Goal: Use online tool/utility: Utilize a website feature to perform a specific function

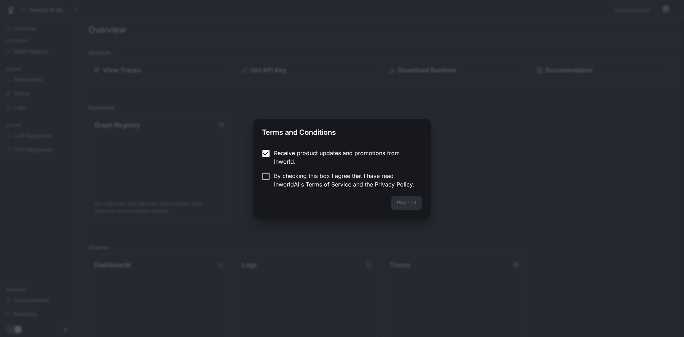
click at [266, 167] on form "Receive product updates and promotions from Inworld. By checking this box I agr…" at bounding box center [342, 168] width 160 height 40
click at [397, 205] on button "Proceed" at bounding box center [406, 202] width 31 height 14
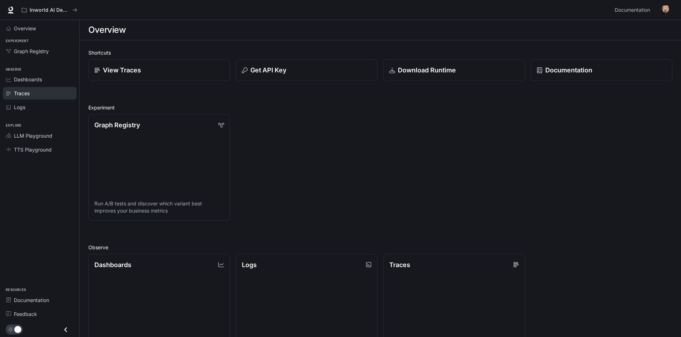
click at [10, 94] on icon "Traces" at bounding box center [8, 93] width 5 height 5
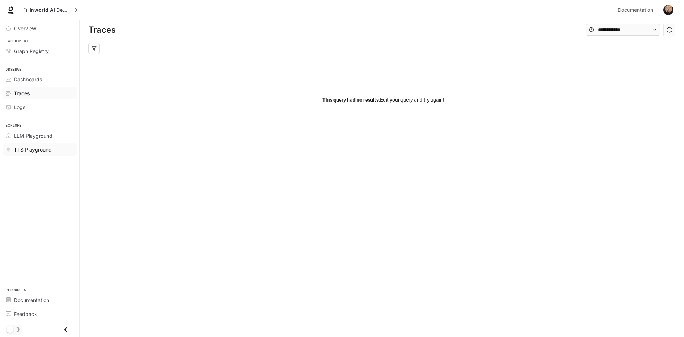
click at [40, 148] on span "TTS Playground" at bounding box center [33, 149] width 38 height 7
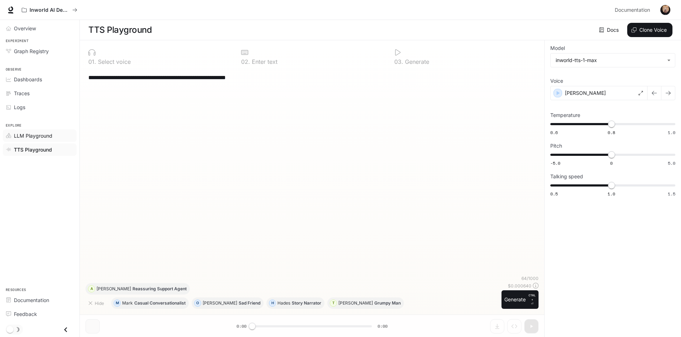
click at [35, 133] on span "LLM Playground" at bounding box center [33, 135] width 38 height 7
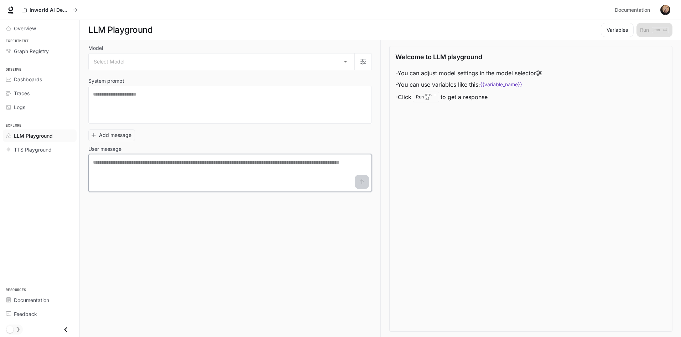
click at [150, 162] on textarea at bounding box center [230, 172] width 274 height 28
click at [34, 157] on div "Explore LLM Playground TTS Playground" at bounding box center [39, 136] width 79 height 42
click at [36, 151] on span "TTS Playground" at bounding box center [33, 149] width 38 height 7
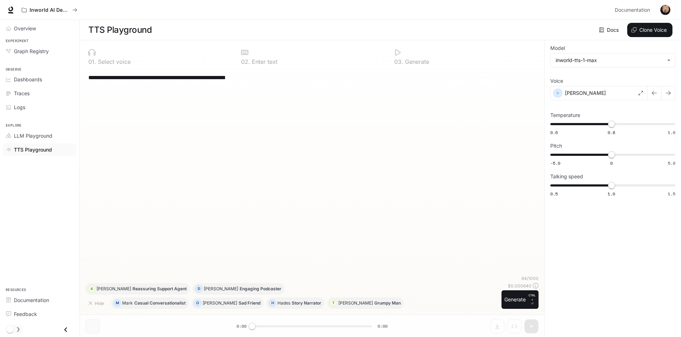
drag, startPoint x: 277, startPoint y: 80, endPoint x: 0, endPoint y: 48, distance: 278.6
click at [0, 48] on div "**********" at bounding box center [340, 168] width 681 height 337
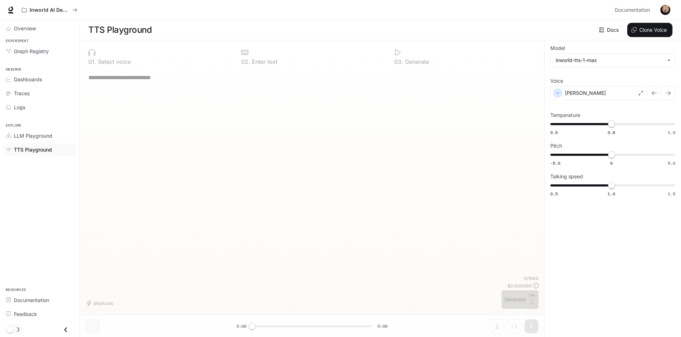
click at [174, 93] on div "* ​" at bounding box center [311, 172] width 453 height 206
click at [174, 82] on div "* ​" at bounding box center [311, 77] width 447 height 17
paste textarea "**********"
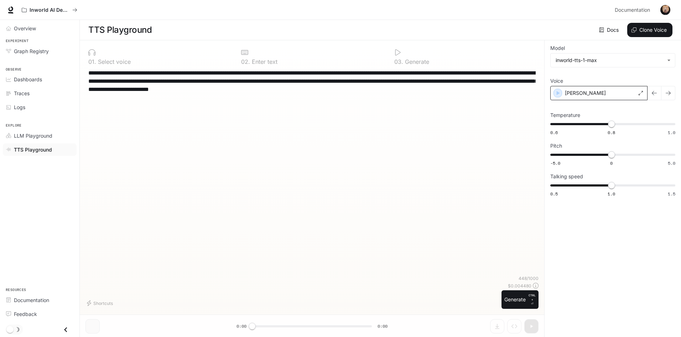
type textarea "**********"
click at [601, 98] on div "Alex" at bounding box center [598, 93] width 97 height 14
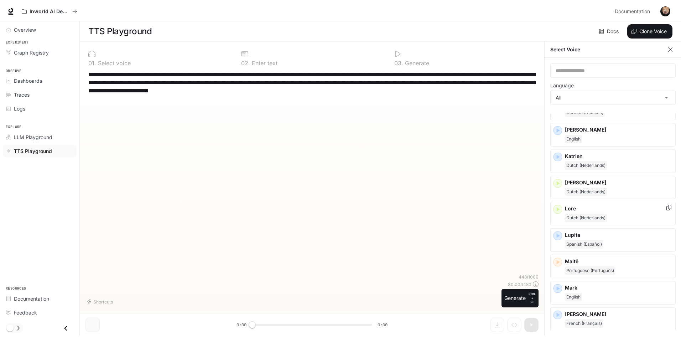
scroll to position [570, 0]
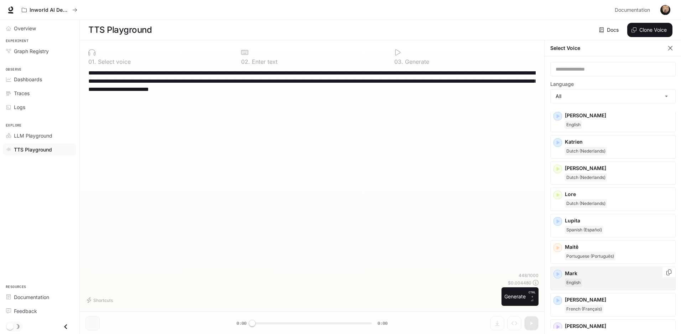
click at [589, 268] on div "Mark English" at bounding box center [612, 278] width 125 height 24
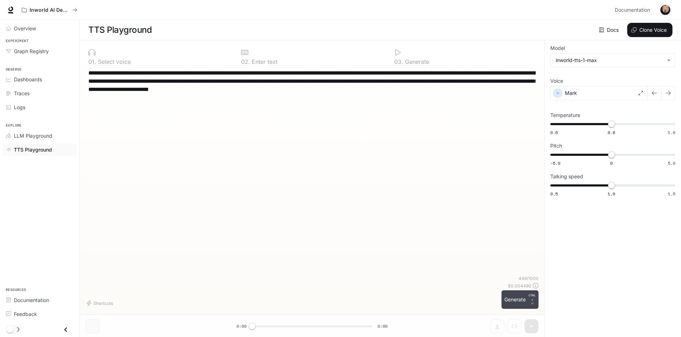
click at [520, 298] on button "Generate CTRL + ⏎" at bounding box center [519, 299] width 37 height 19
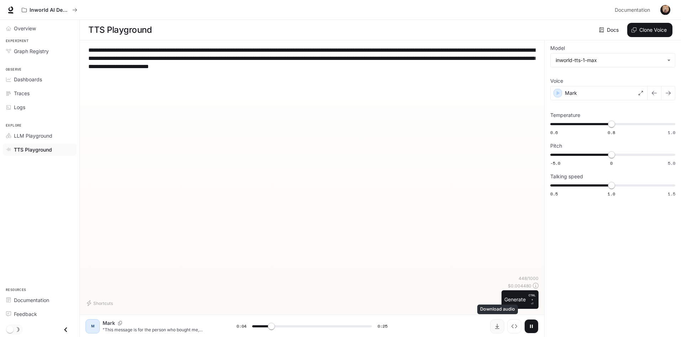
click at [500, 324] on button "Download audio" at bounding box center [497, 326] width 14 height 14
type input "*"
